Goal: Information Seeking & Learning: Learn about a topic

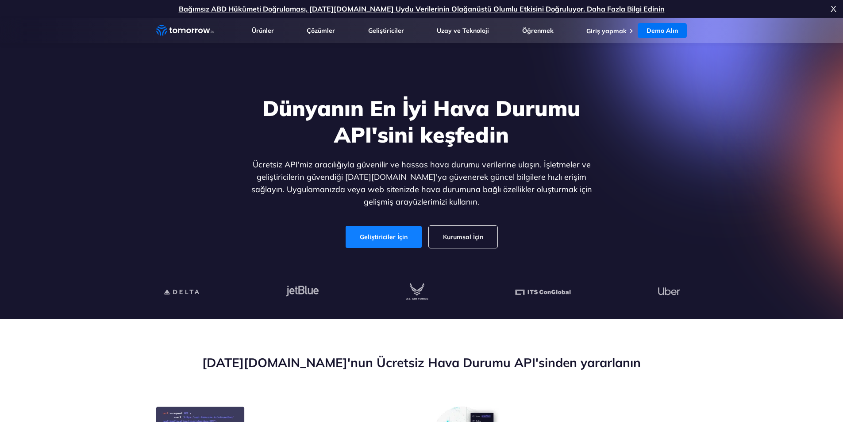
click at [389, 238] on font "Geliştiriciler İçin" at bounding box center [384, 237] width 48 height 8
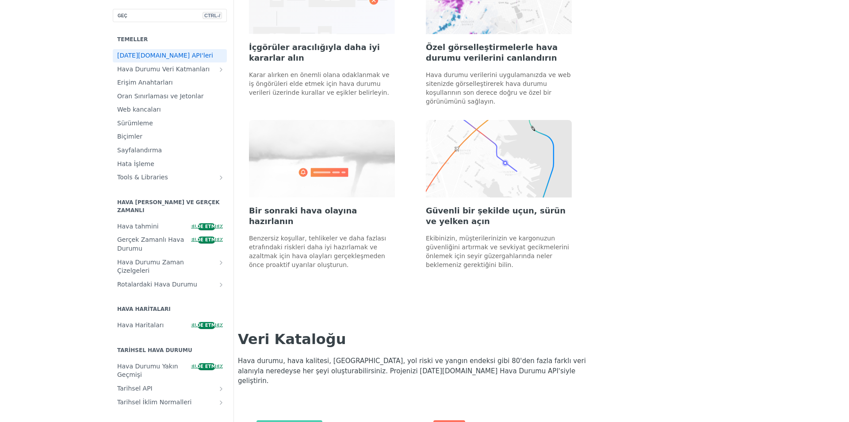
scroll to position [796, 0]
